Goal: Navigation & Orientation: Find specific page/section

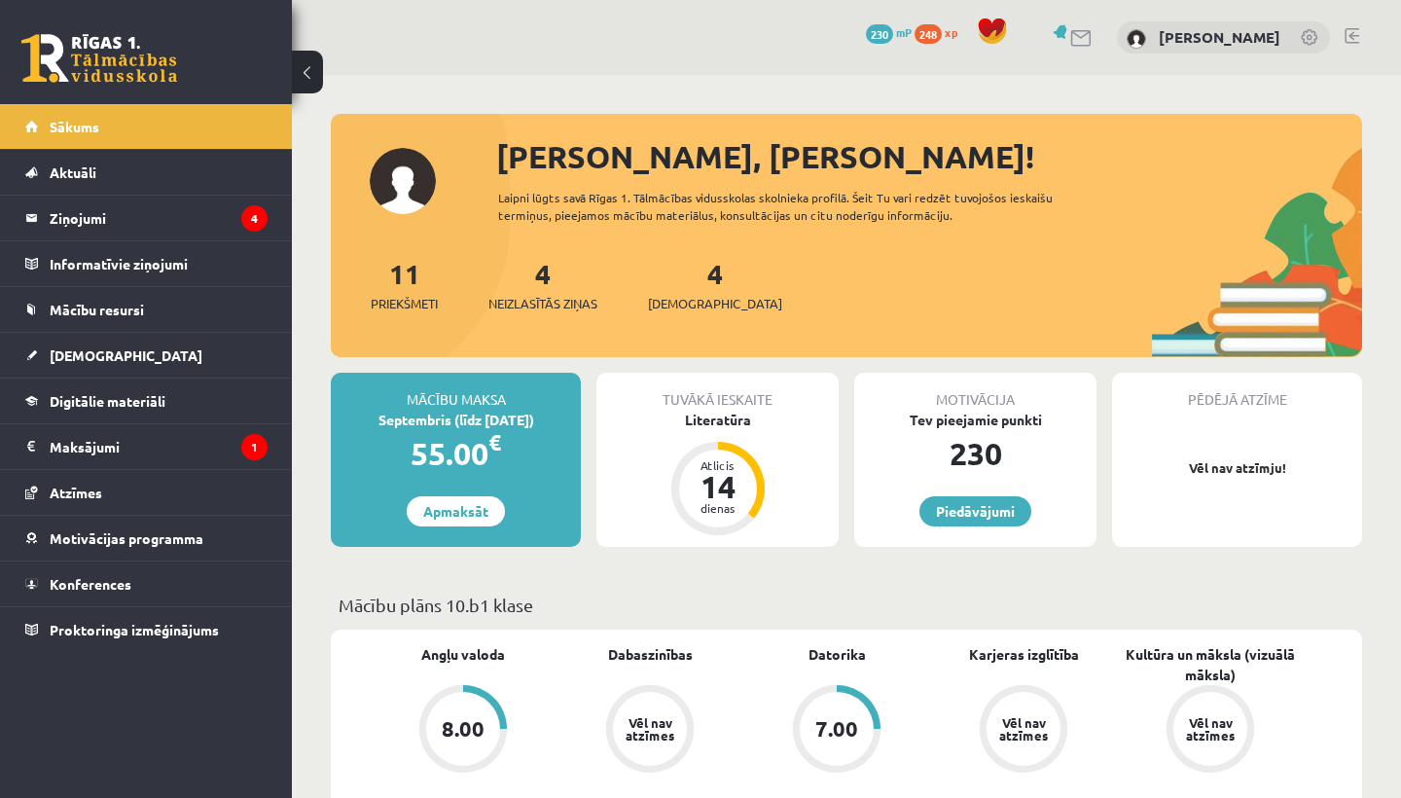
click at [1358, 33] on link at bounding box center [1351, 36] width 15 height 16
click at [190, 230] on legend "Ziņojumi 6" at bounding box center [159, 217] width 218 height 45
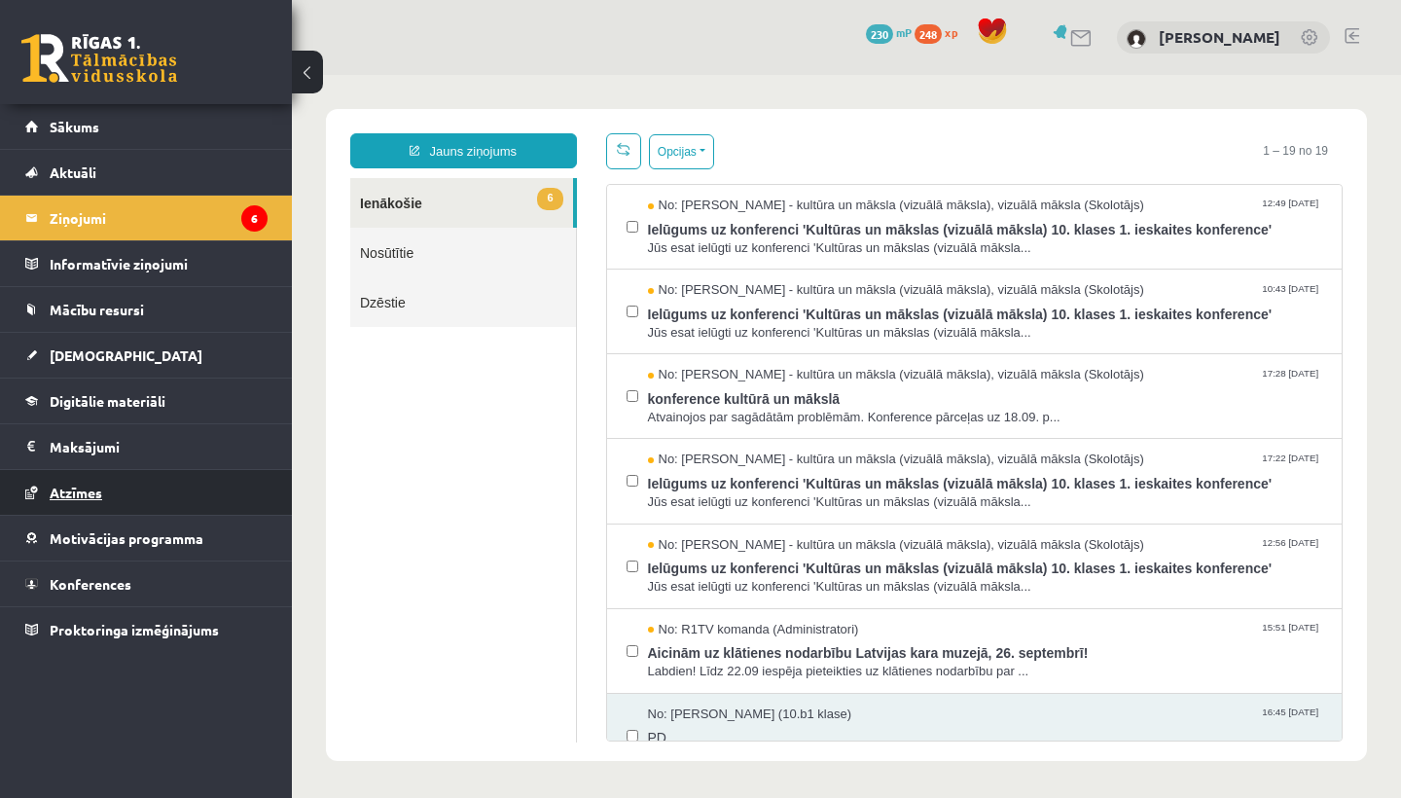
click at [90, 497] on span "Atzīmes" at bounding box center [76, 492] width 53 height 18
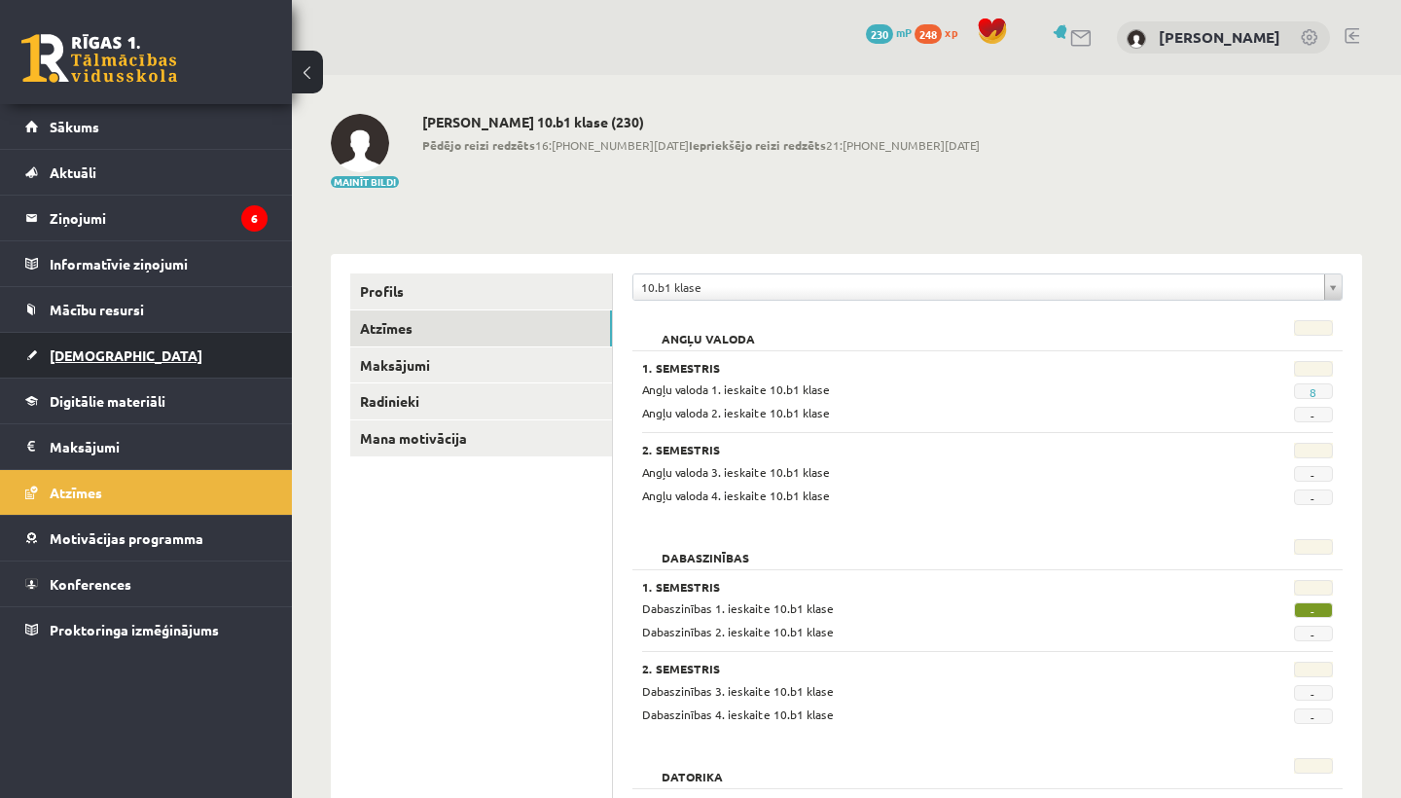
click at [105, 352] on span "[DEMOGRAPHIC_DATA]" at bounding box center [126, 355] width 153 height 18
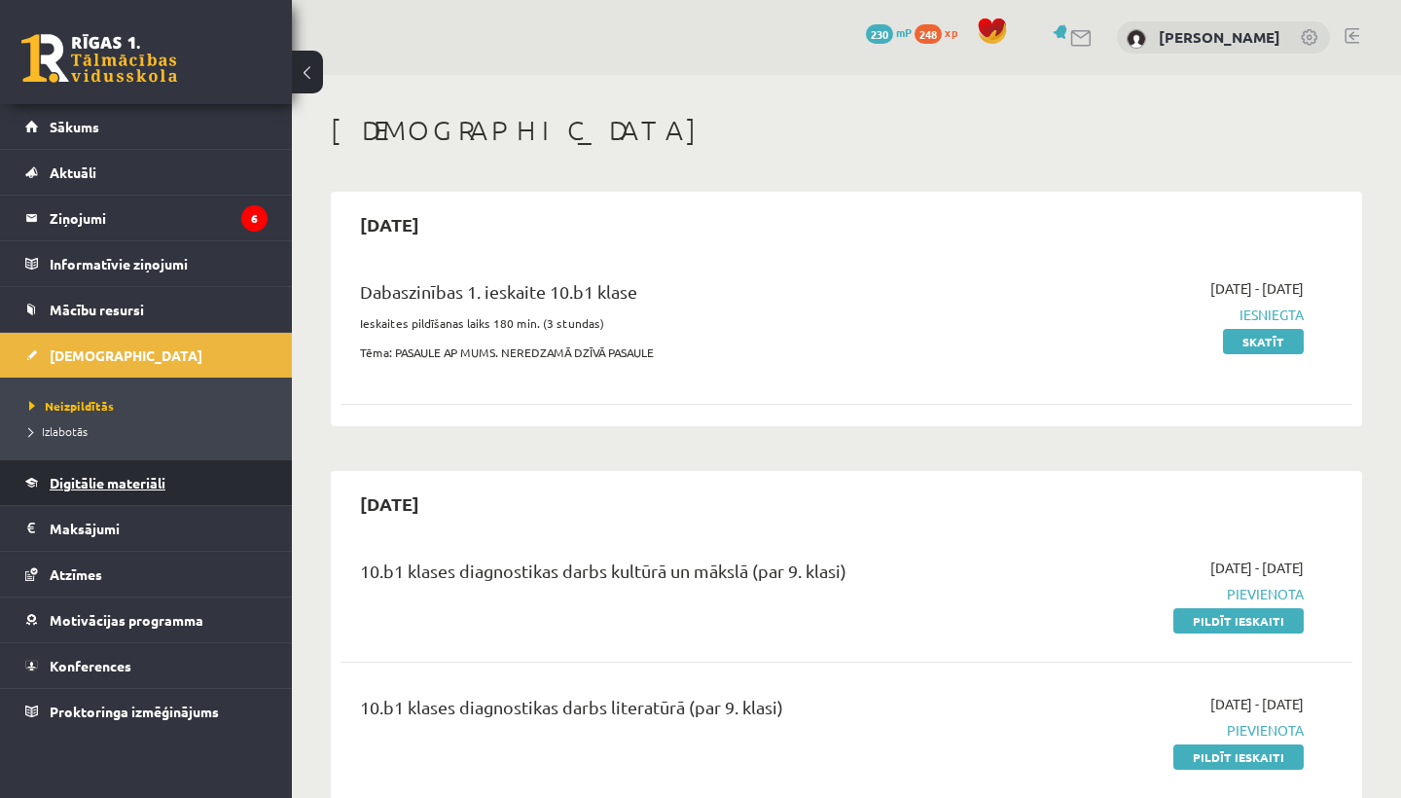
click at [124, 491] on link "Digitālie materiāli" at bounding box center [146, 482] width 242 height 45
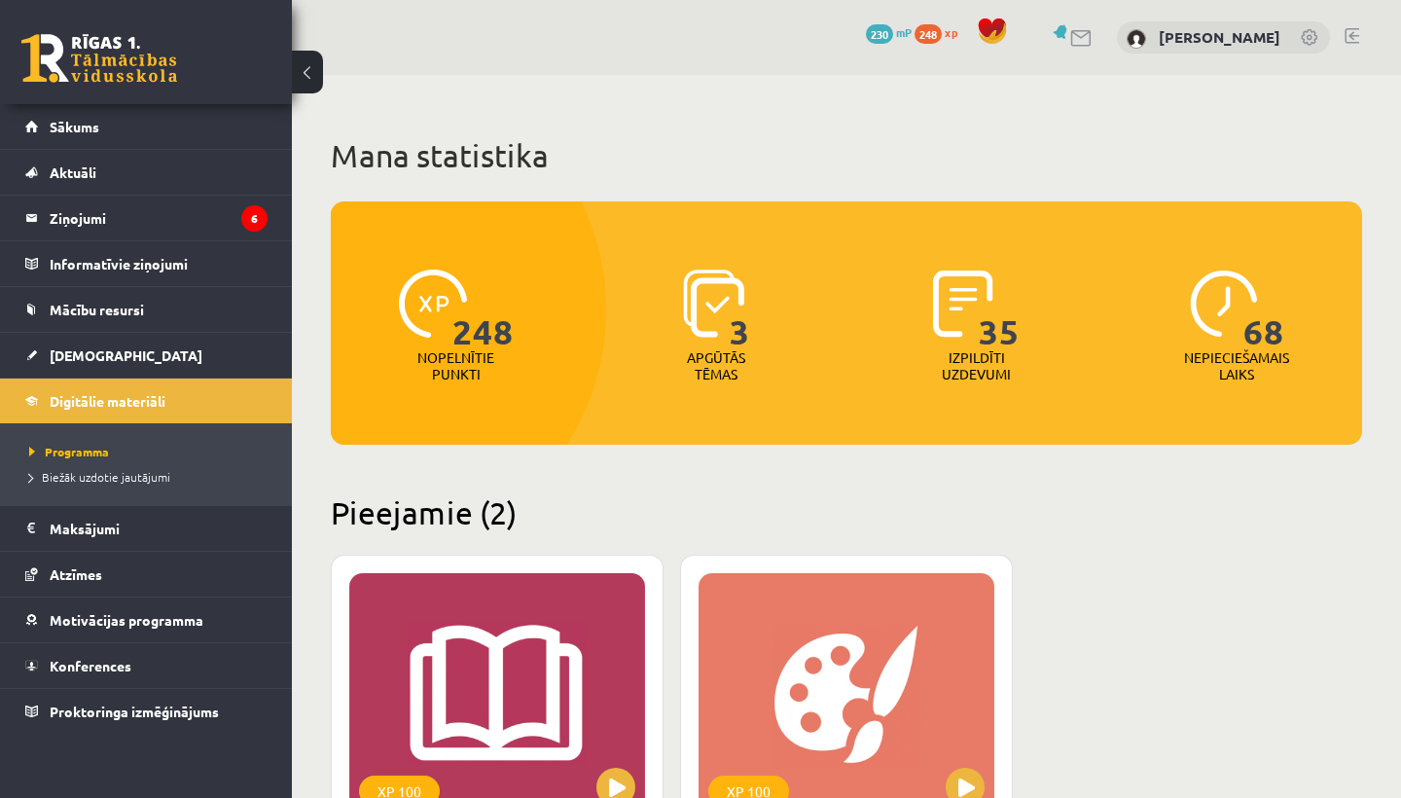
click at [942, 30] on span "248" at bounding box center [927, 33] width 27 height 19
click at [1349, 31] on link at bounding box center [1351, 36] width 15 height 16
